Goal: Task Accomplishment & Management: Complete application form

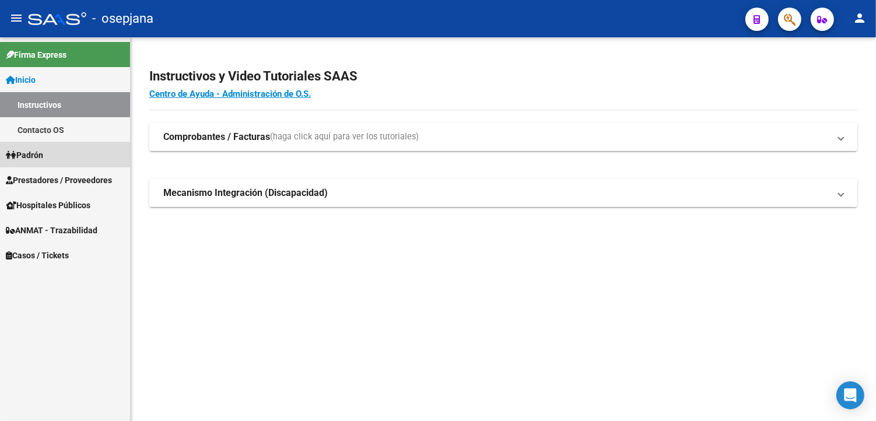
click at [59, 165] on link "Padrón" at bounding box center [65, 154] width 130 height 25
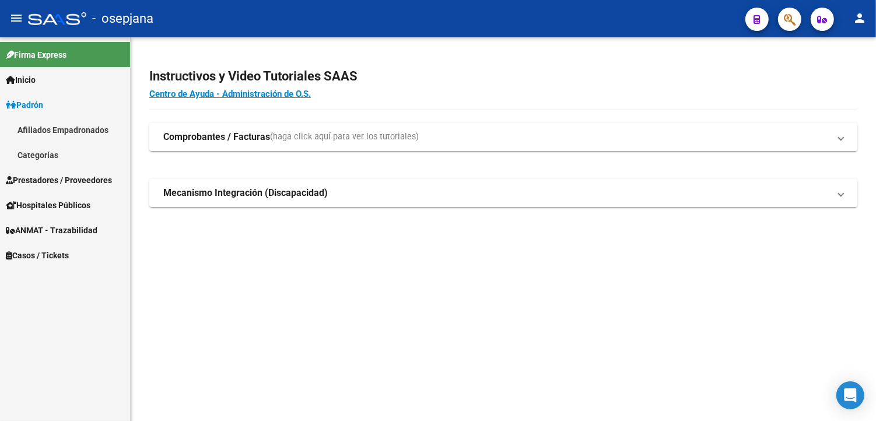
click at [57, 171] on link "Prestadores / Proveedores" at bounding box center [65, 179] width 130 height 25
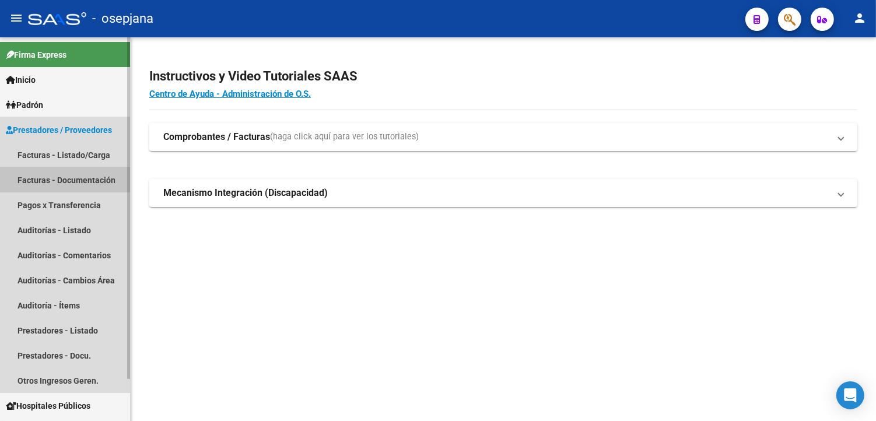
click at [68, 173] on link "Facturas - Documentación" at bounding box center [65, 179] width 130 height 25
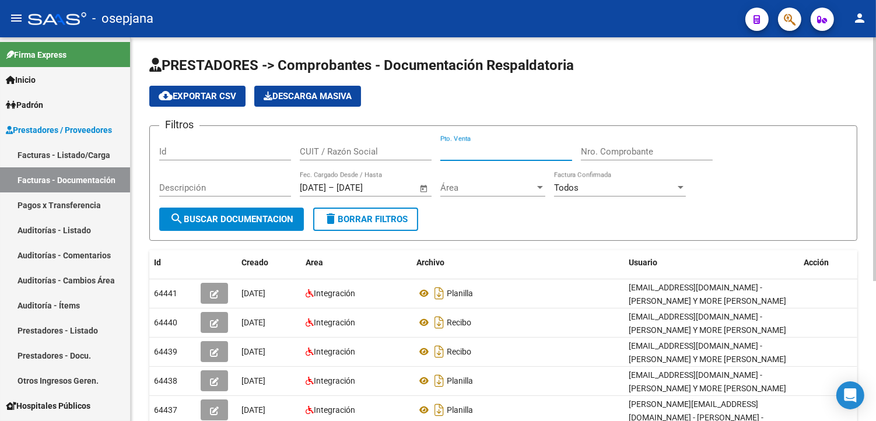
click at [493, 152] on input "Pto. Venta" at bounding box center [506, 151] width 132 height 10
type input "2025"
click at [619, 157] on input "Nro. Comprobante" at bounding box center [647, 151] width 132 height 10
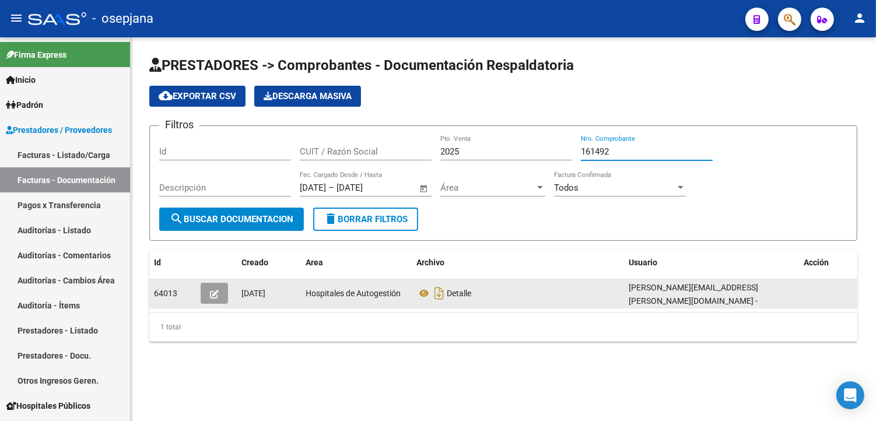
type input "161492"
click at [218, 290] on icon "button" at bounding box center [214, 294] width 9 height 9
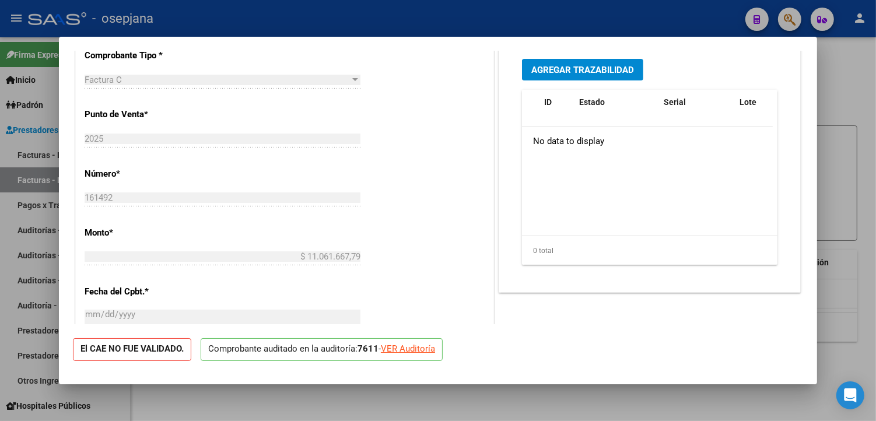
scroll to position [388, 0]
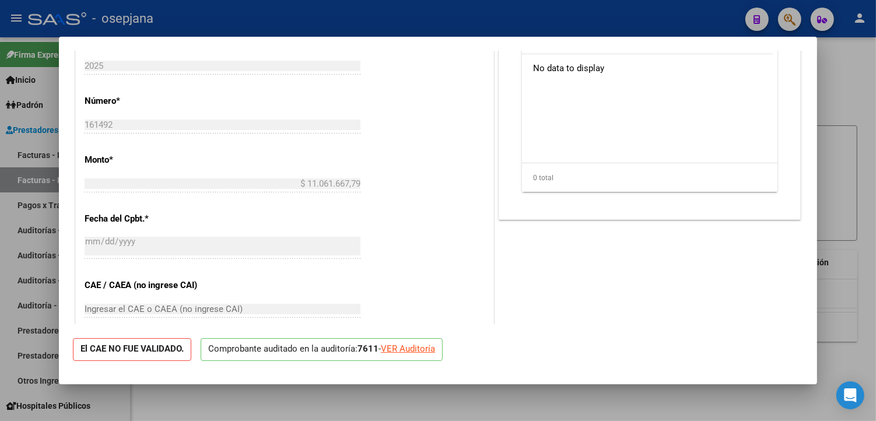
click at [406, 347] on div "VER Auditoría" at bounding box center [408, 348] width 54 height 13
type input "$ 0,00"
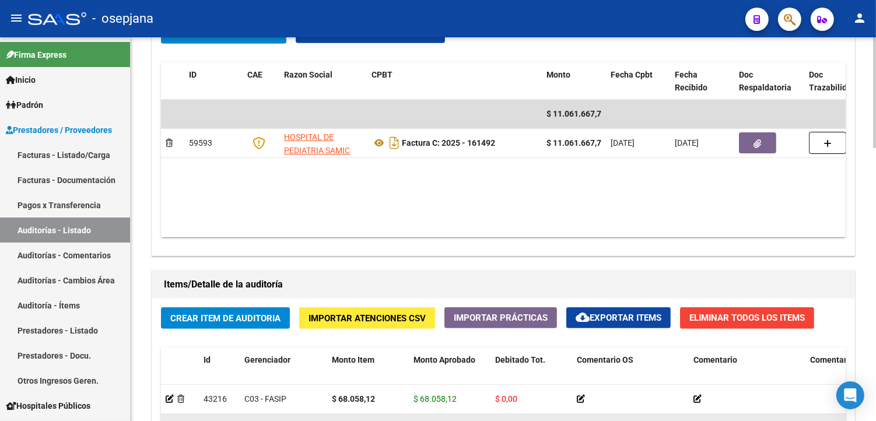
scroll to position [747, 0]
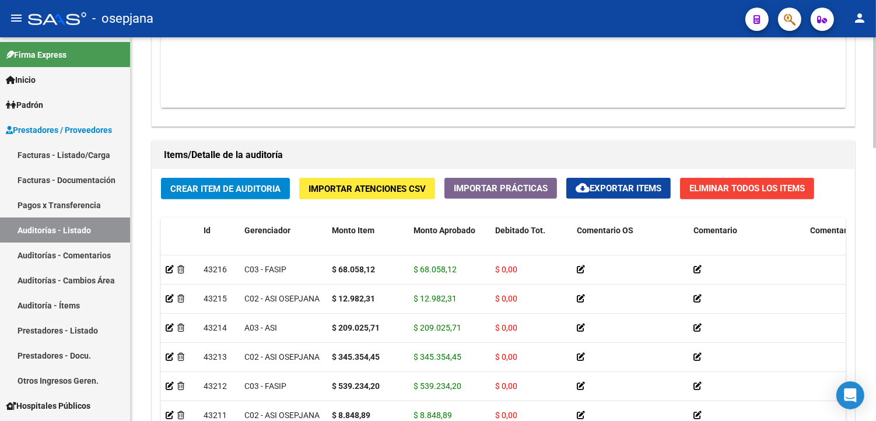
click at [210, 189] on span "Crear Item de Auditoria" at bounding box center [225, 189] width 110 height 10
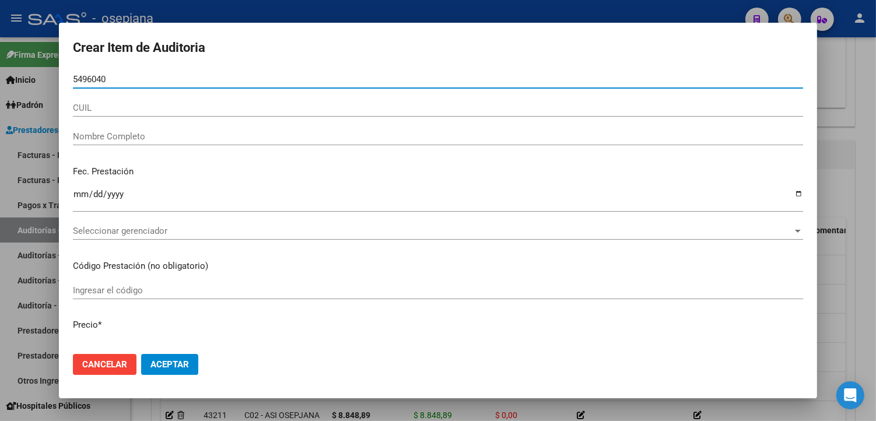
type input "54960400"
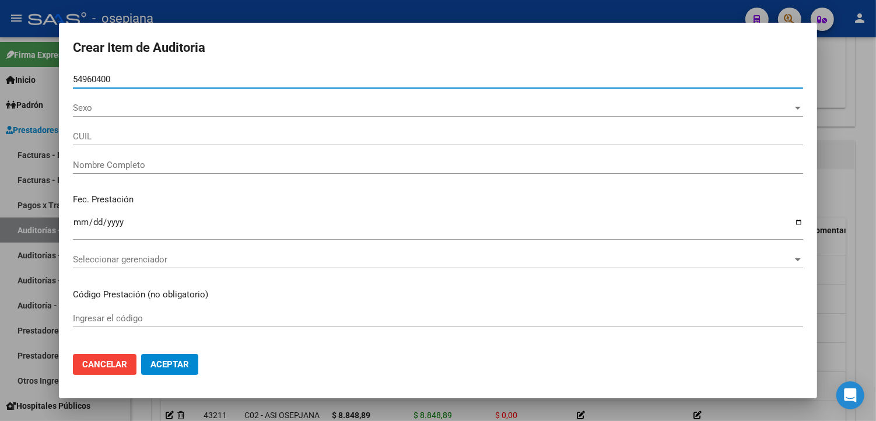
type input "20549604006"
type input "[PERSON_NAME] [PERSON_NAME]"
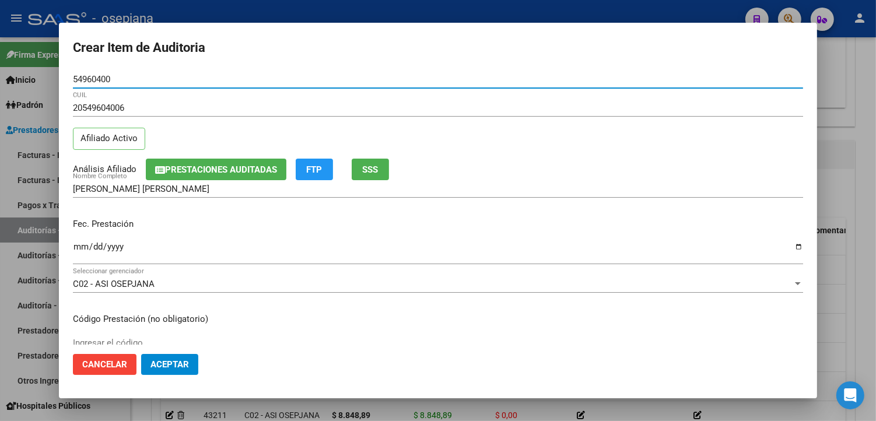
type input "54960400"
click at [77, 246] on input "Ingresar la fecha" at bounding box center [438, 251] width 730 height 19
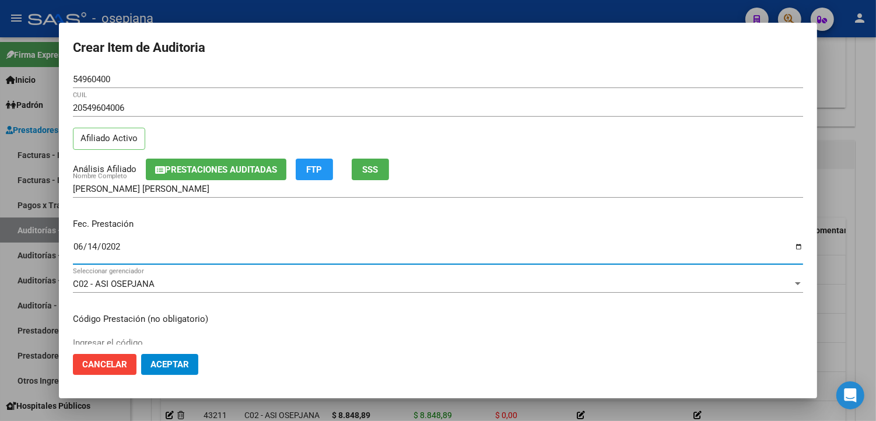
type input "[DATE]"
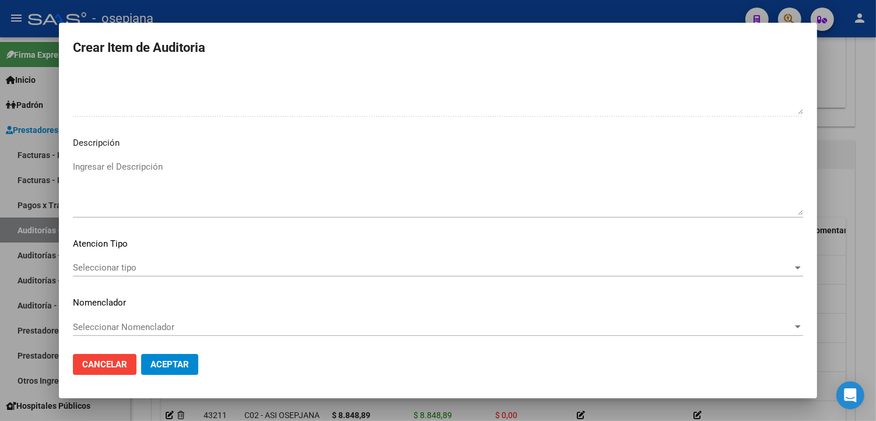
scroll to position [776, 0]
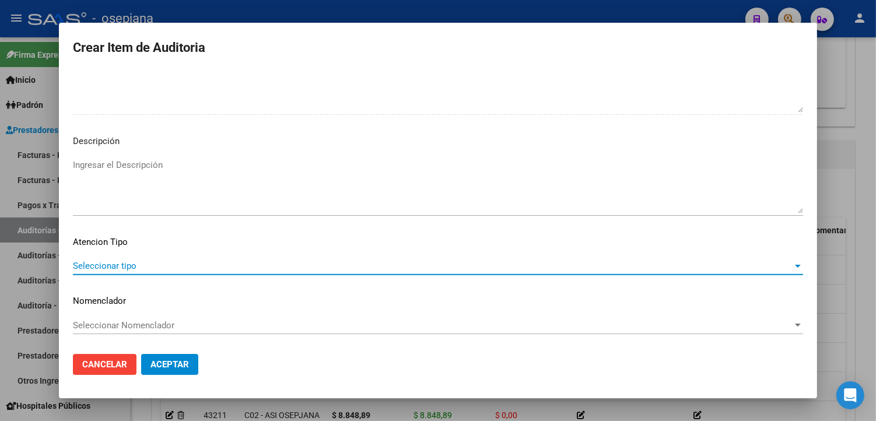
click at [110, 262] on span "Seleccionar tipo" at bounding box center [432, 266] width 719 height 10
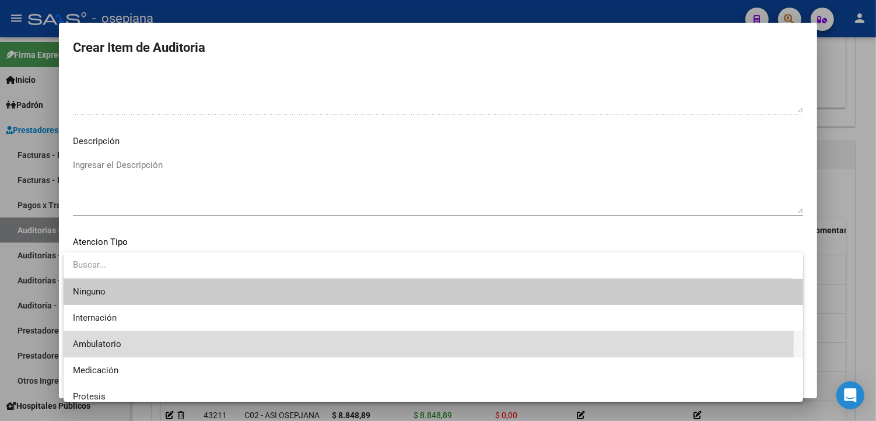
click at [121, 340] on span "Ambulatorio" at bounding box center [433, 344] width 721 height 26
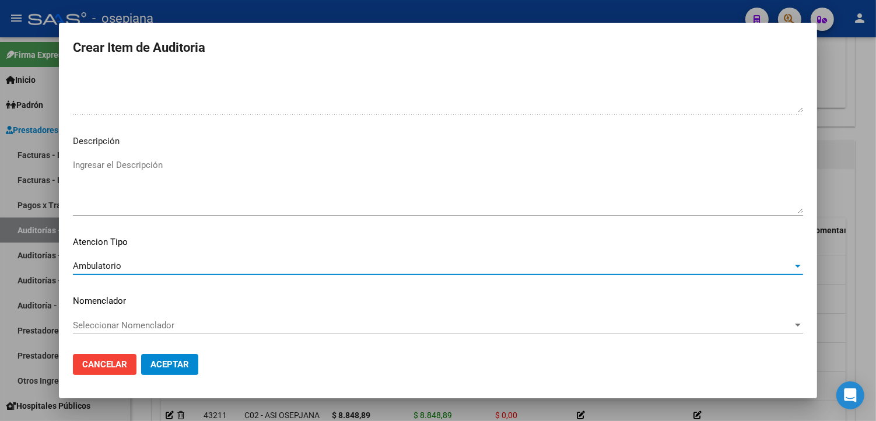
click at [123, 269] on div "Ambulatorio" at bounding box center [432, 266] width 719 height 10
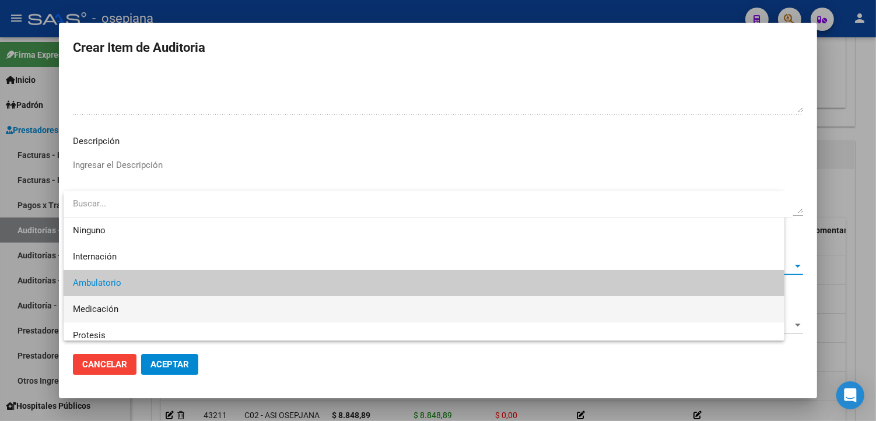
scroll to position [17, 0]
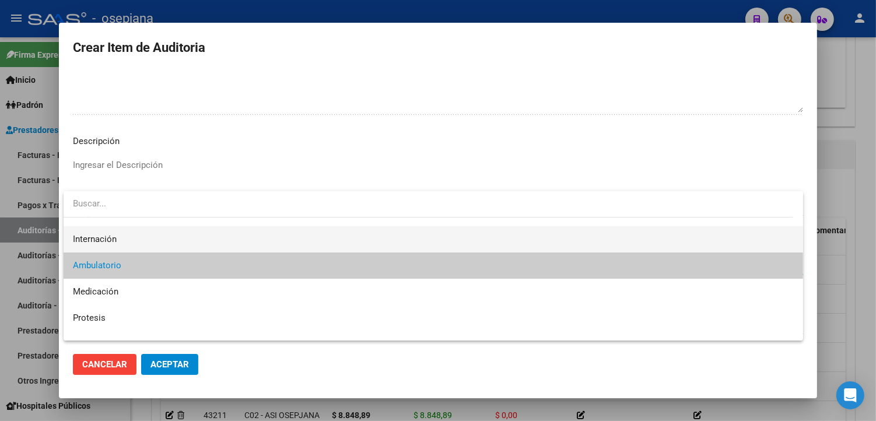
click at [118, 240] on span "Internación" at bounding box center [433, 239] width 721 height 26
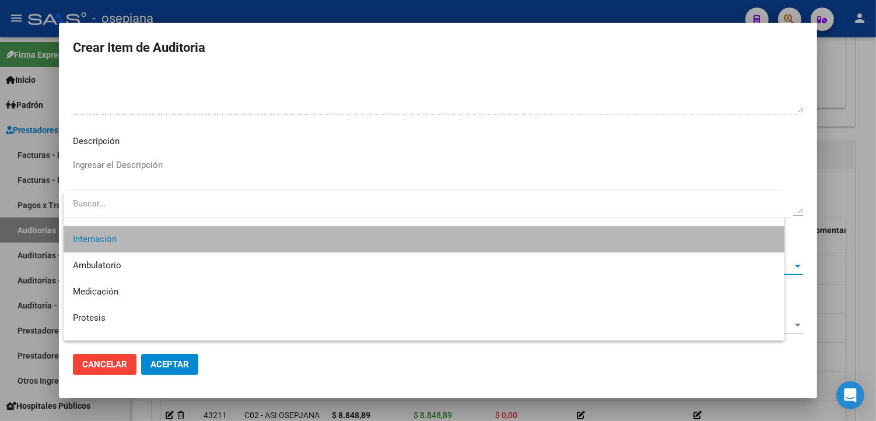
scroll to position [26, 0]
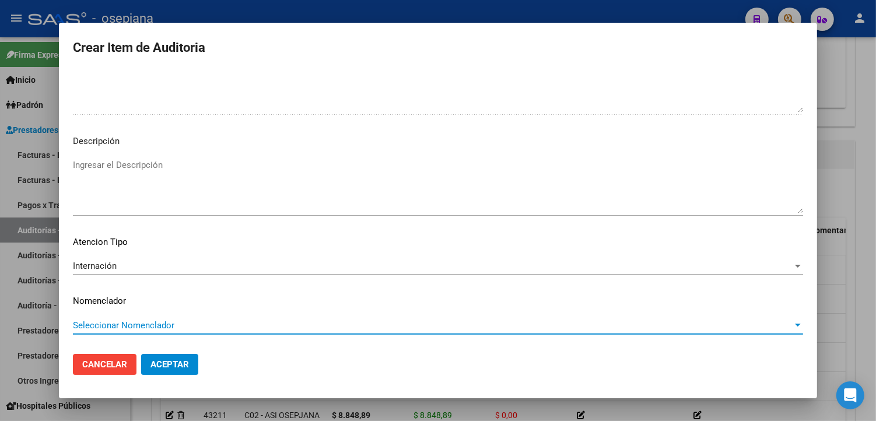
click at [124, 329] on span "Seleccionar Nomenclador" at bounding box center [432, 325] width 719 height 10
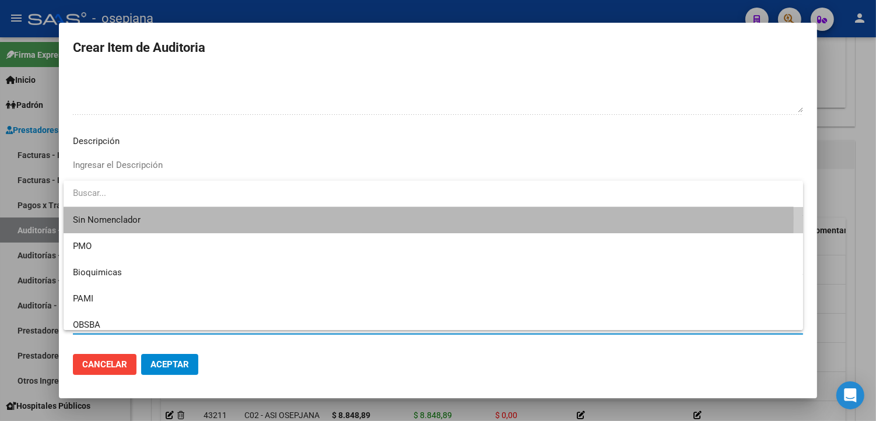
click at [120, 217] on span "Sin Nomenclador" at bounding box center [433, 220] width 721 height 26
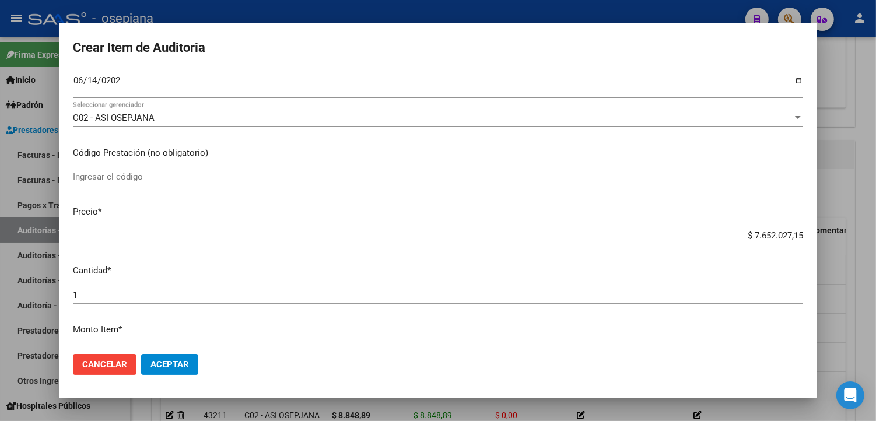
scroll to position [388, 0]
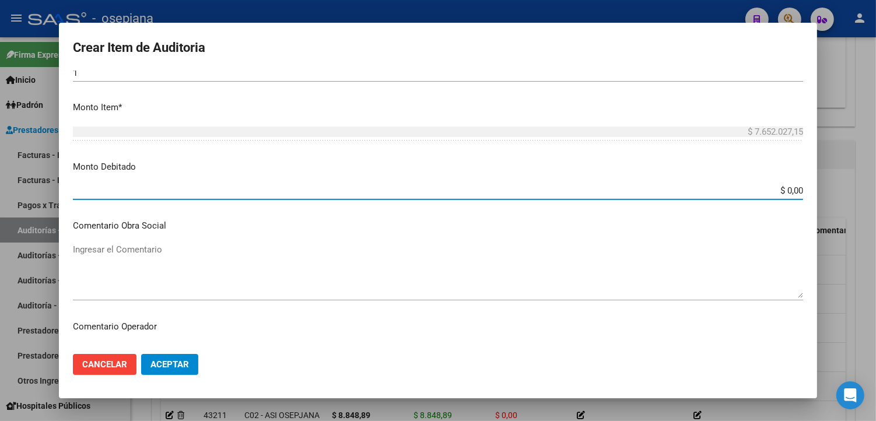
drag, startPoint x: 777, startPoint y: 190, endPoint x: 877, endPoint y: 195, distance: 100.4
click at [875, 195] on html "menu - osepjana person Firma Express Inicio Instructivos Contacto OS Padrón Afi…" at bounding box center [438, 210] width 876 height 421
type input "$ 52.356,53"
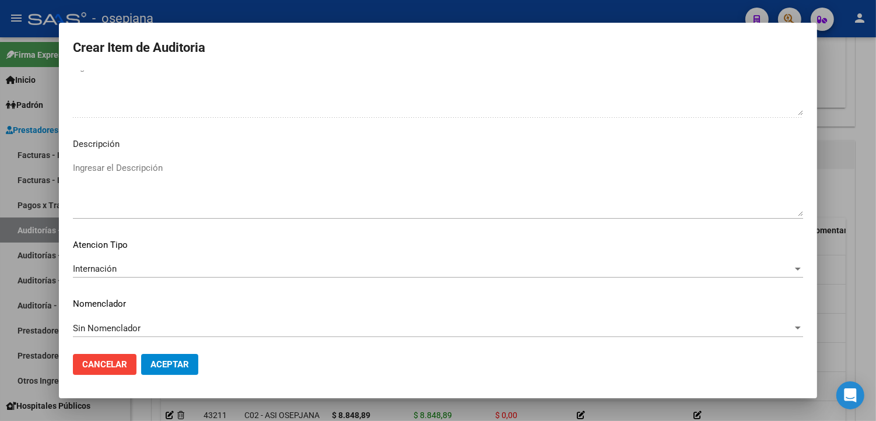
scroll to position [776, 0]
click at [160, 364] on span "Aceptar" at bounding box center [169, 364] width 38 height 10
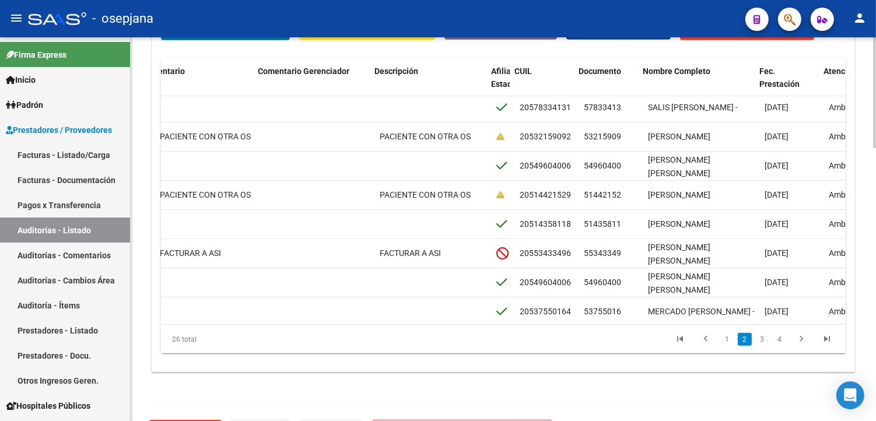
scroll to position [324, 561]
